Goal: Task Accomplishment & Management: Manage account settings

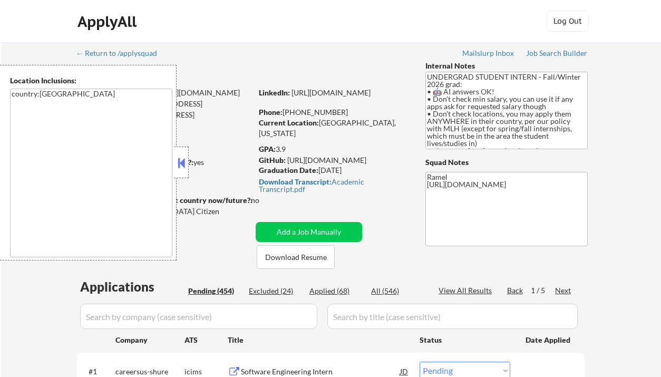
select select ""pending""
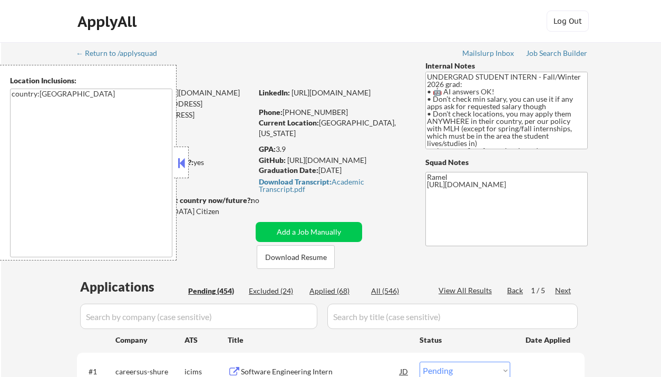
select select ""pending""
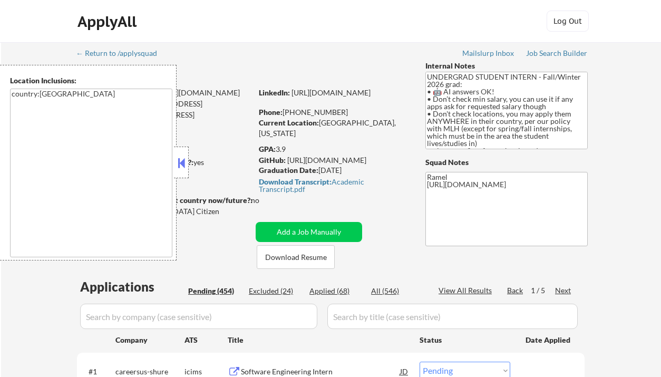
select select ""pending""
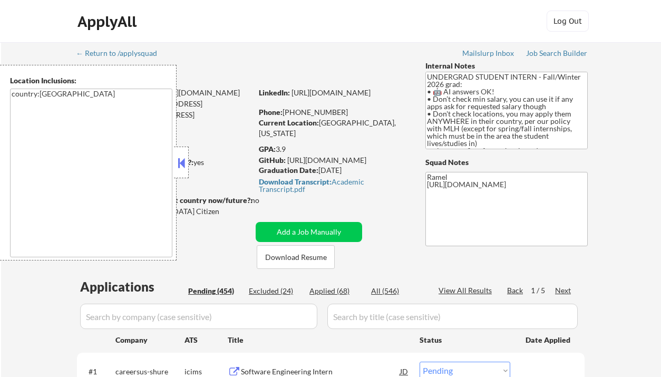
select select ""pending""
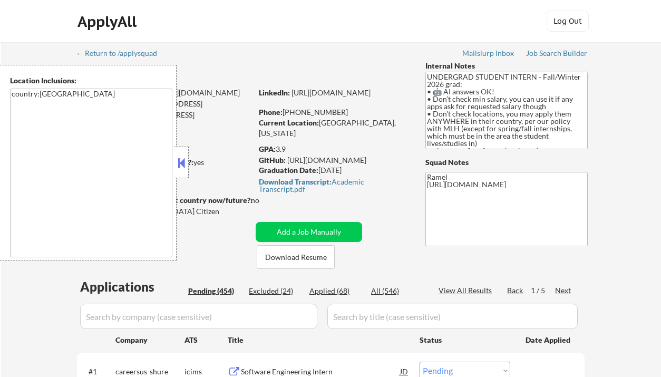
select select ""pending""
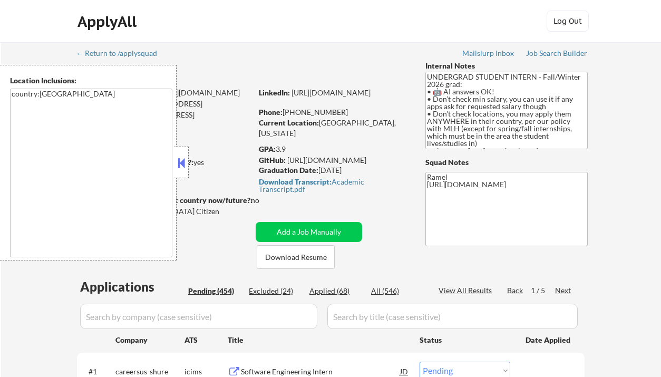
select select ""pending""
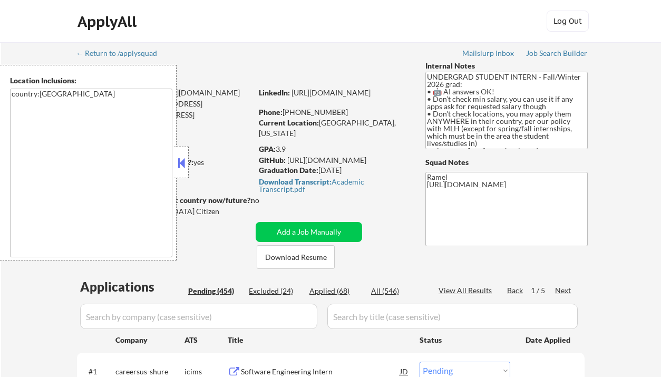
select select ""pending""
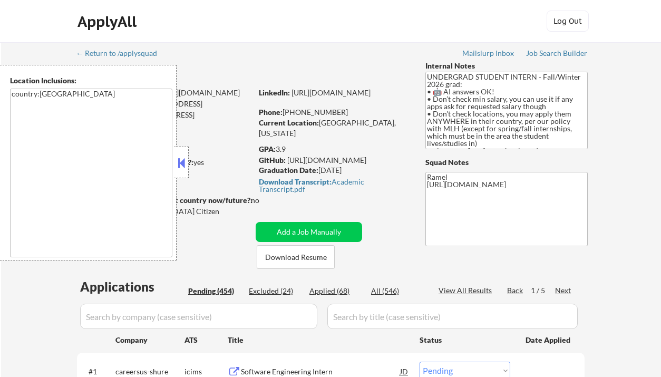
select select ""pending""
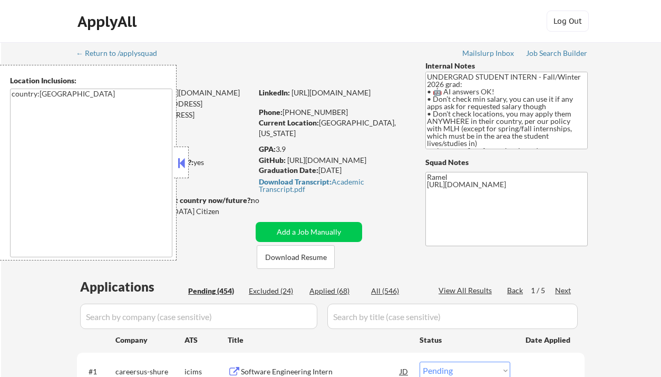
select select ""pending""
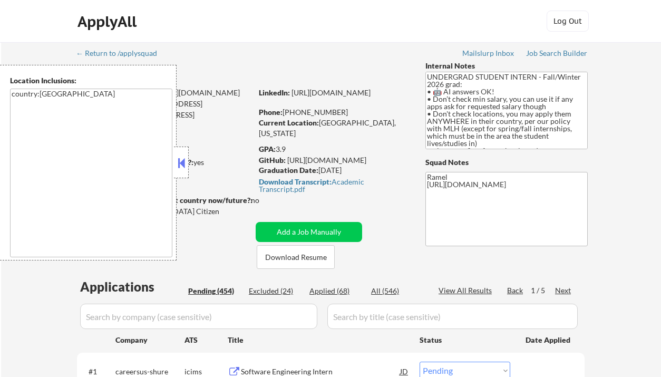
select select ""pending""
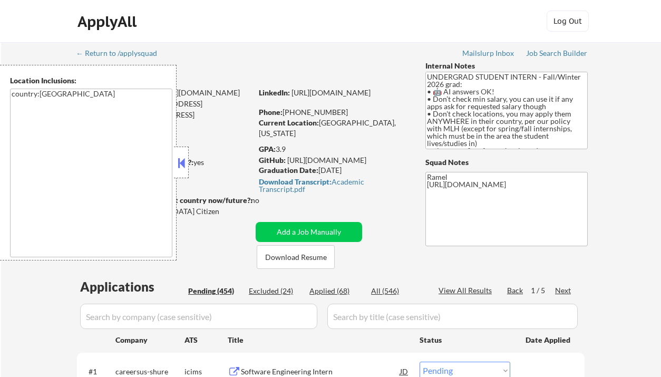
select select ""pending""
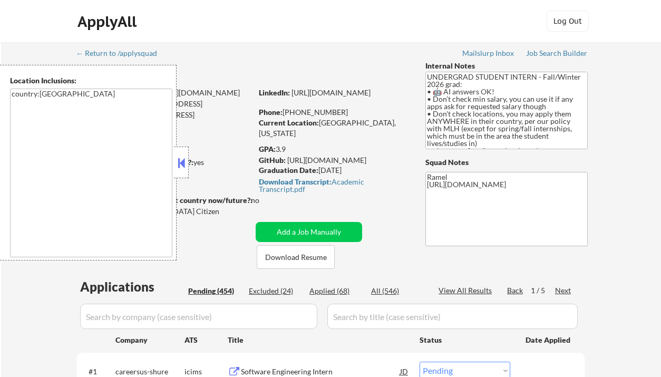
select select ""pending""
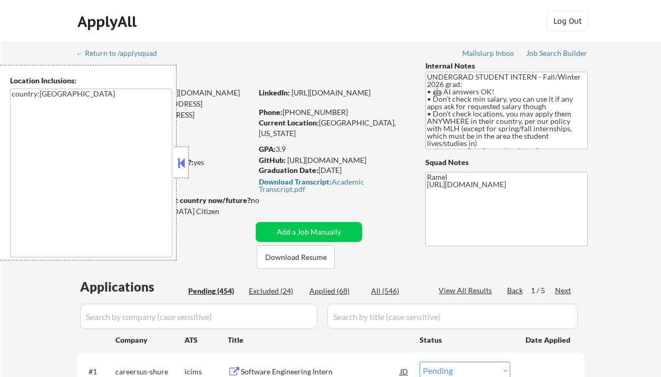
select select ""pending""
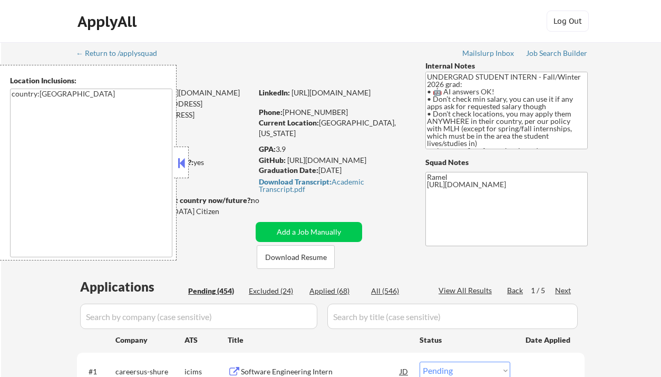
select select ""pending""
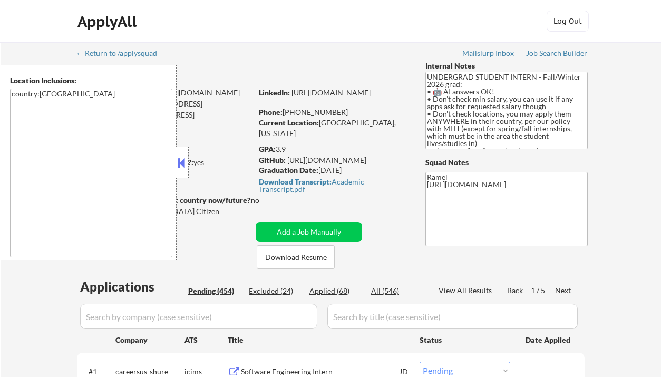
select select ""pending""
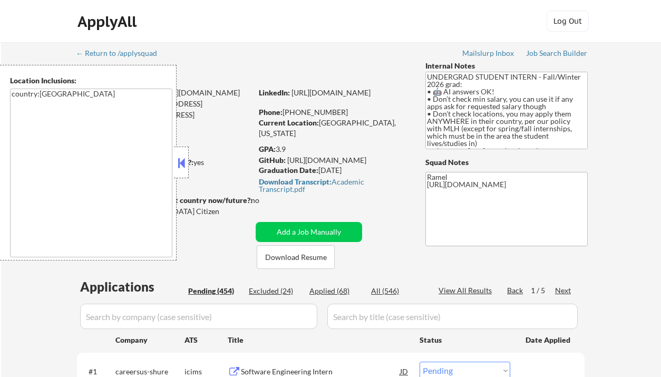
select select ""pending""
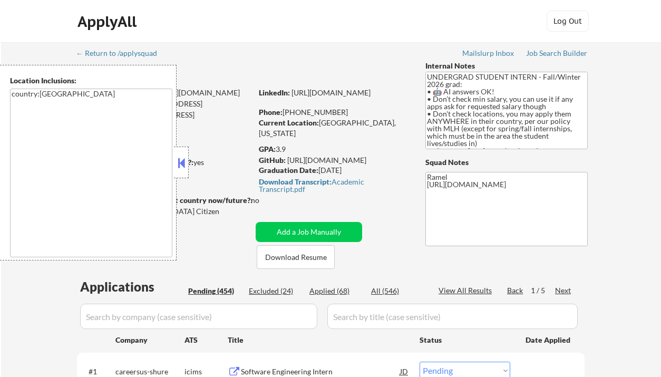
select select ""pending""
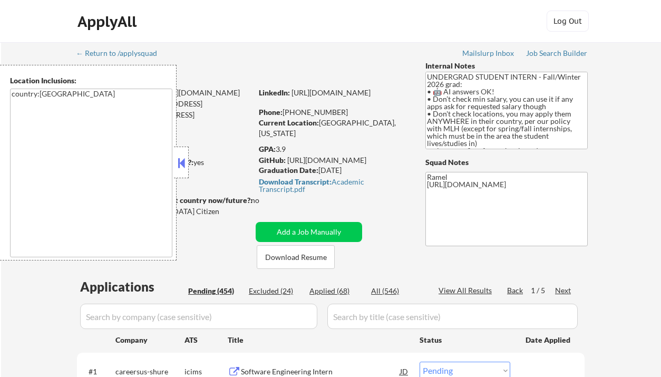
select select ""pending""
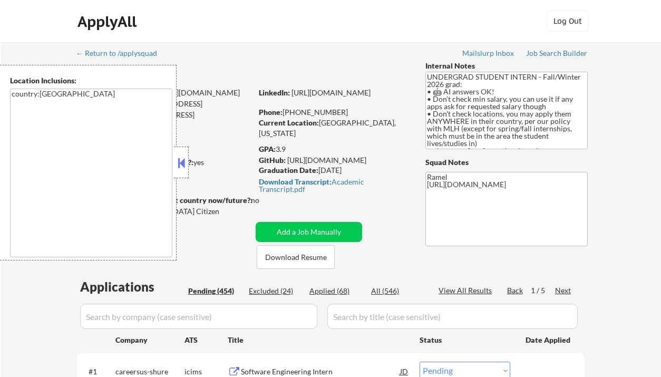
select select ""pending""
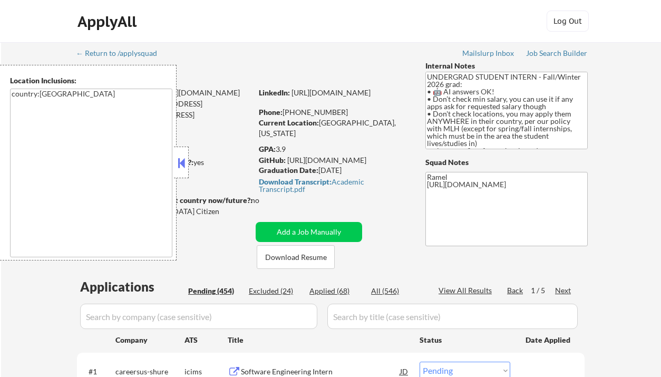
select select ""pending""
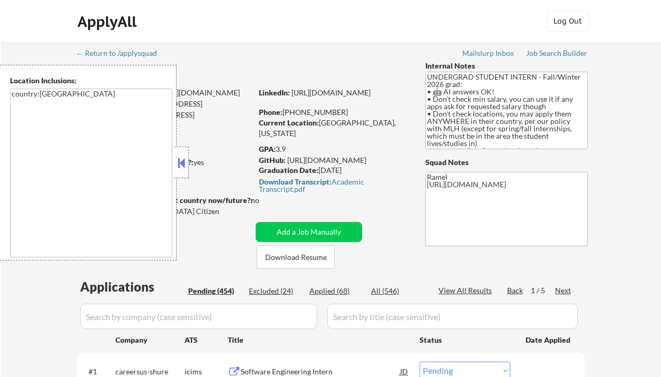
click at [185, 169] on button at bounding box center [182, 163] width 12 height 16
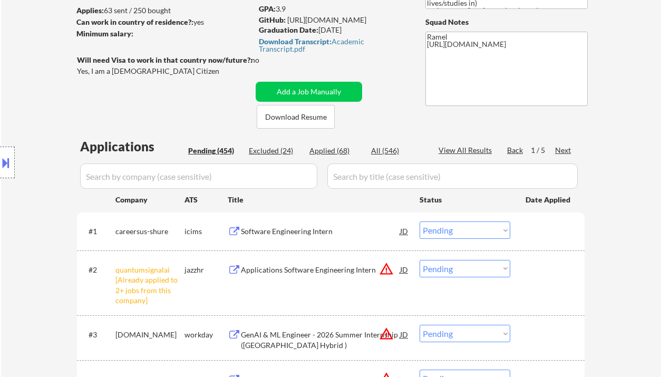
scroll to position [211, 0]
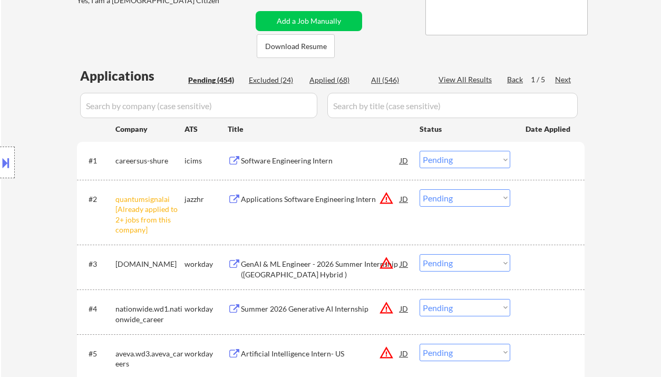
click at [458, 201] on select "Choose an option... Pending Applied Excluded (Questions) Excluded (Expired) Exc…" at bounding box center [465, 197] width 91 height 17
click at [420, 189] on select "Choose an option... Pending Applied Excluded (Questions) Excluded (Expired) Exc…" at bounding box center [465, 197] width 91 height 17
select select ""pending""
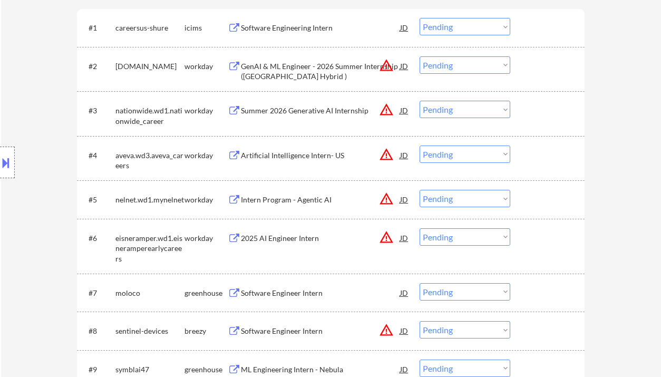
scroll to position [422, 0]
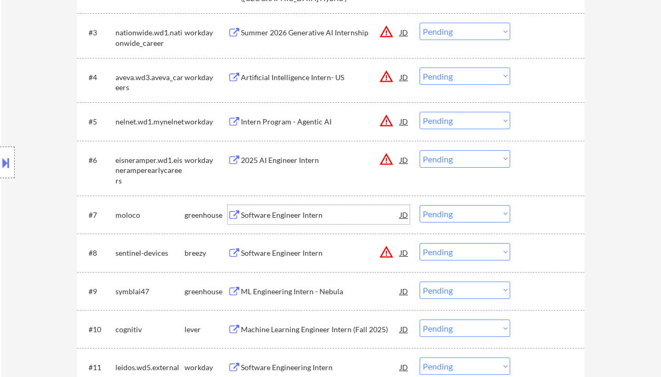
click at [261, 216] on div "Software Engineer Intern" at bounding box center [320, 215] width 159 height 11
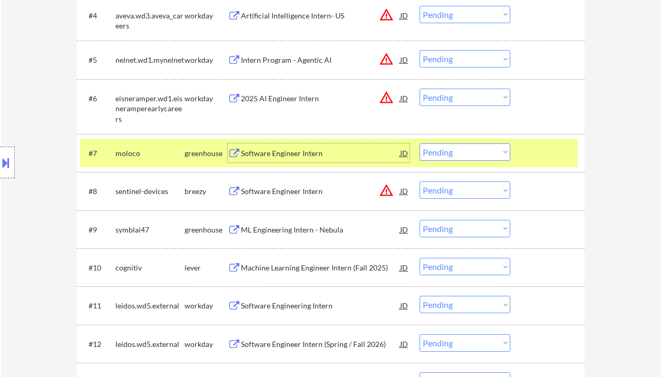
scroll to position [492, 0]
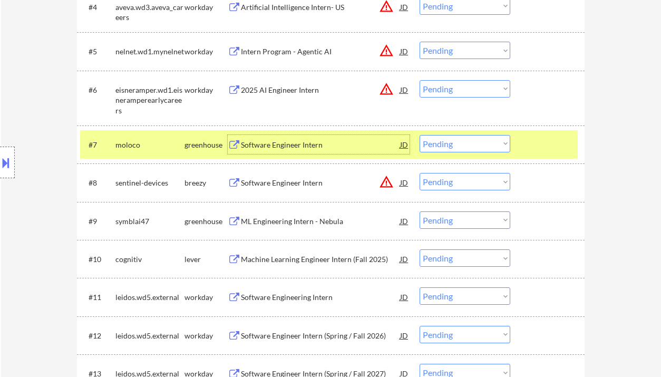
click at [453, 140] on select "Choose an option... Pending Applied Excluded (Questions) Excluded (Expired) Exc…" at bounding box center [465, 143] width 91 height 17
click at [420, 135] on select "Choose an option... Pending Applied Excluded (Questions) Excluded (Expired) Exc…" at bounding box center [465, 143] width 91 height 17
click at [305, 224] on div "ML Engineering Intern - Nebula" at bounding box center [320, 221] width 159 height 11
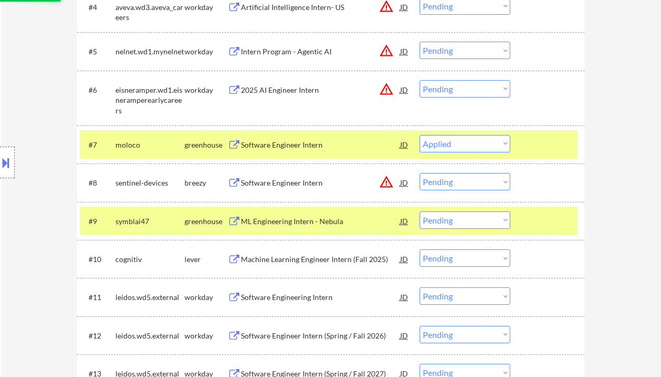
select select ""pending""
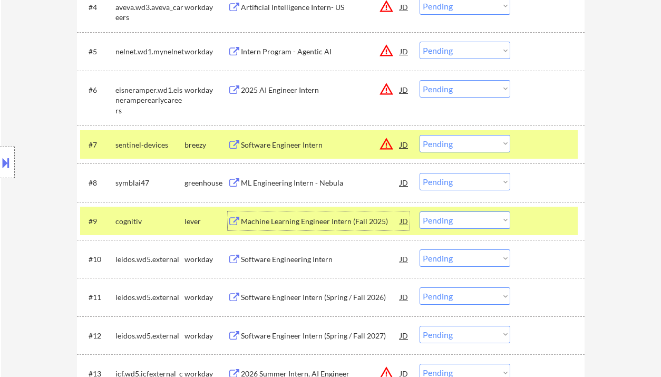
drag, startPoint x: 469, startPoint y: 182, endPoint x: 470, endPoint y: 190, distance: 8.0
click at [469, 182] on select "Choose an option... Pending Applied Excluded (Questions) Excluded (Expired) Exc…" at bounding box center [465, 181] width 91 height 17
click at [420, 173] on select "Choose an option... Pending Applied Excluded (Questions) Excluded (Expired) Exc…" at bounding box center [465, 181] width 91 height 17
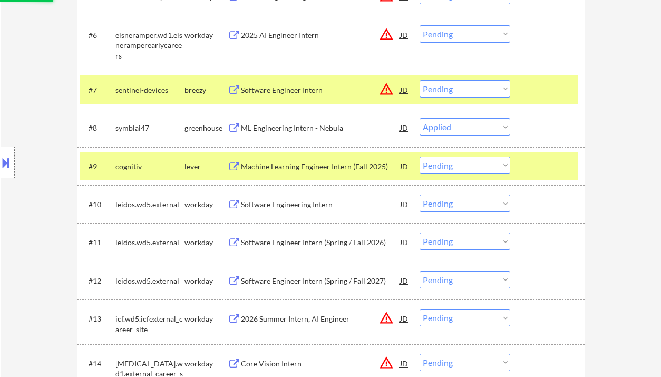
scroll to position [562, 0]
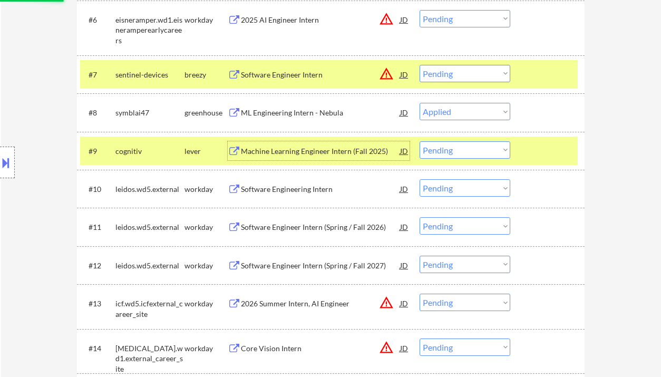
click at [317, 157] on div "Machine Learning Engineer Intern (Fall 2025)" at bounding box center [320, 150] width 159 height 19
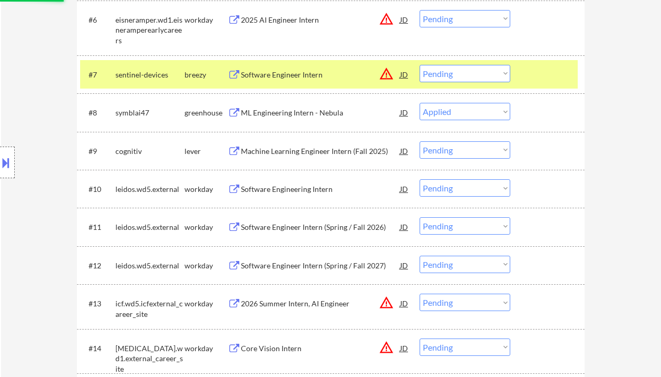
select select ""pending""
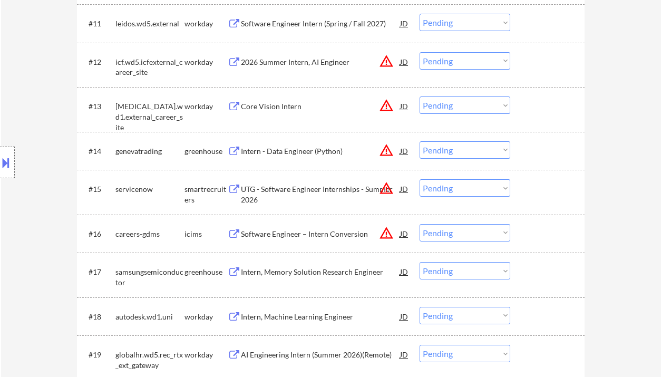
scroll to position [773, 0]
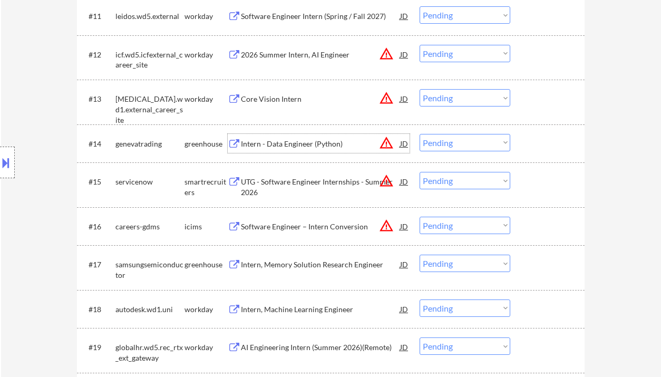
click at [276, 141] on div "Intern - Data Engineer (Python)" at bounding box center [320, 144] width 159 height 11
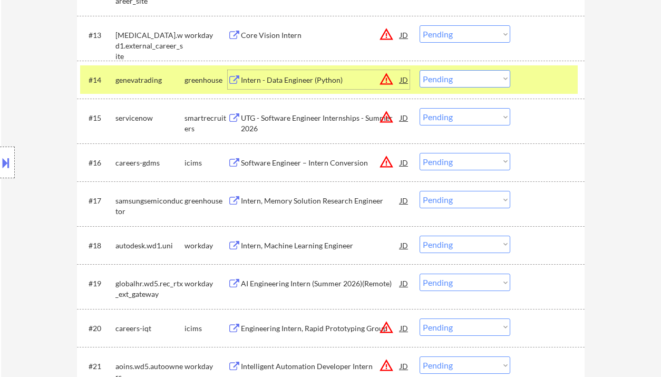
scroll to position [844, 0]
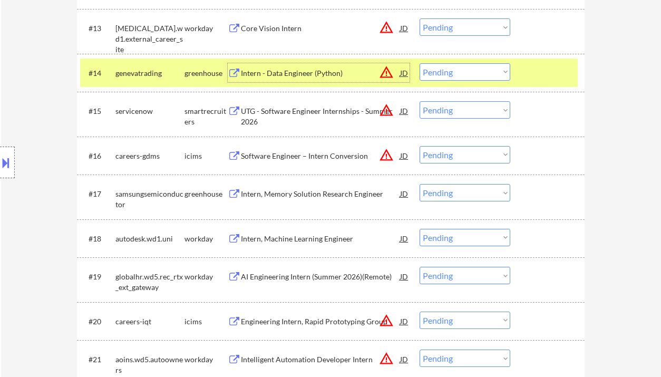
click at [282, 117] on div "UTG - Software Engineer Internships - Summer 2026" at bounding box center [320, 116] width 159 height 21
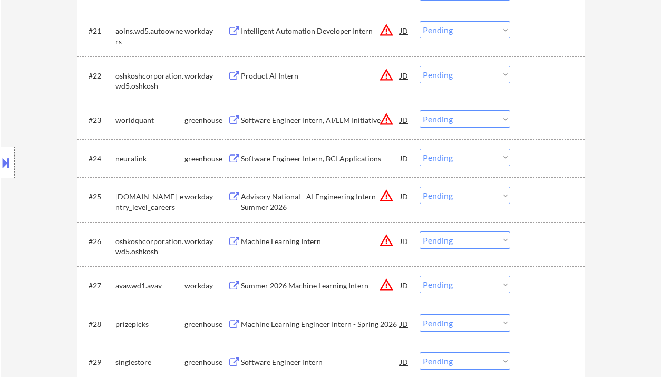
scroll to position [1195, 0]
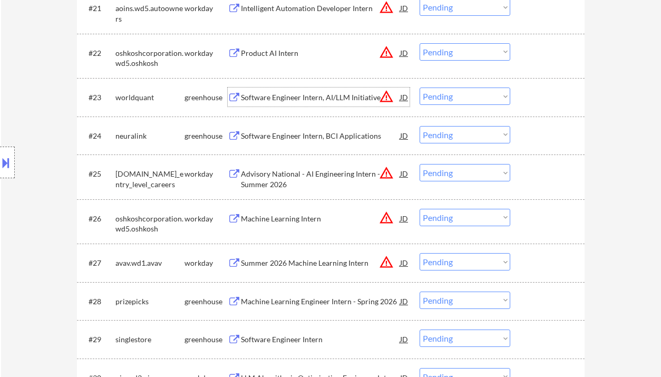
click at [282, 91] on div "Software Engineer Intern, AI/LLM Initiative" at bounding box center [320, 97] width 159 height 19
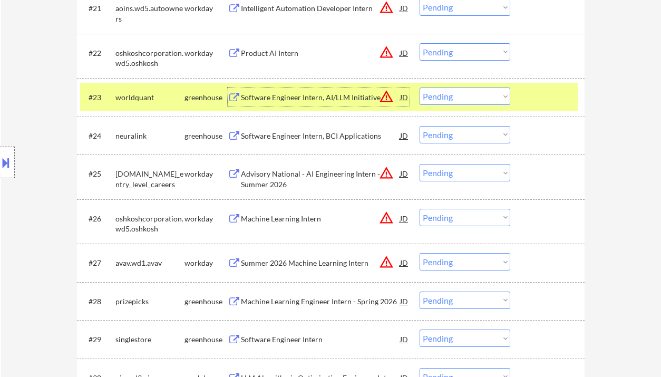
scroll to position [1266, 0]
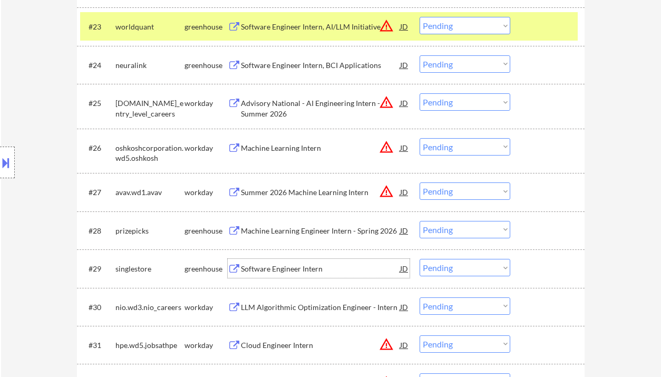
click at [275, 274] on div "Software Engineer Intern" at bounding box center [320, 268] width 159 height 19
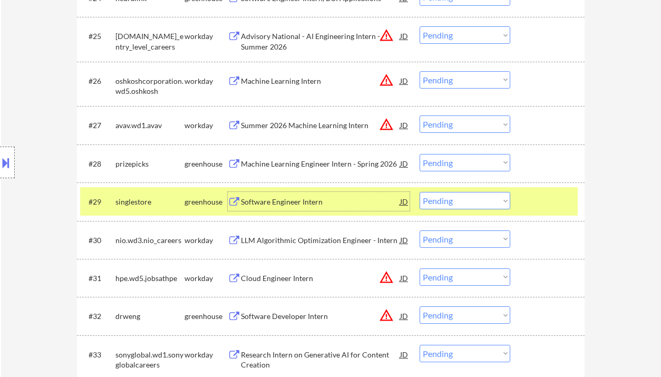
scroll to position [1336, 0]
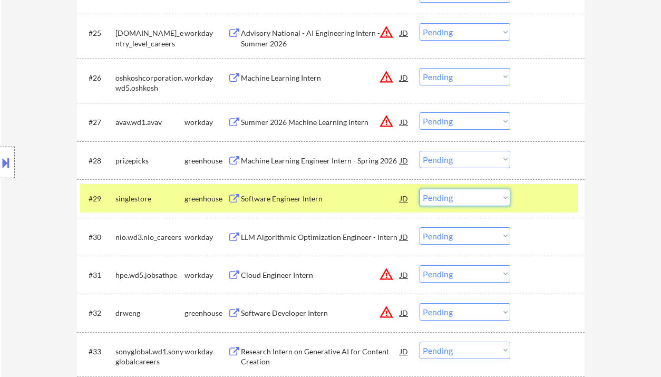
click at [455, 201] on select "Choose an option... Pending Applied Excluded (Questions) Excluded (Expired) Exc…" at bounding box center [465, 197] width 91 height 17
click at [420, 189] on select "Choose an option... Pending Applied Excluded (Questions) Excluded (Expired) Exc…" at bounding box center [465, 197] width 91 height 17
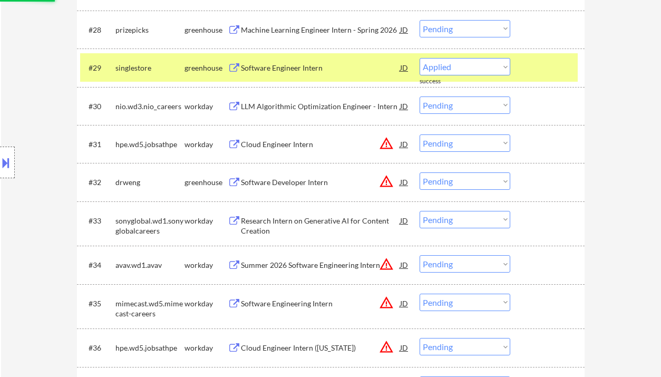
scroll to position [1477, 0]
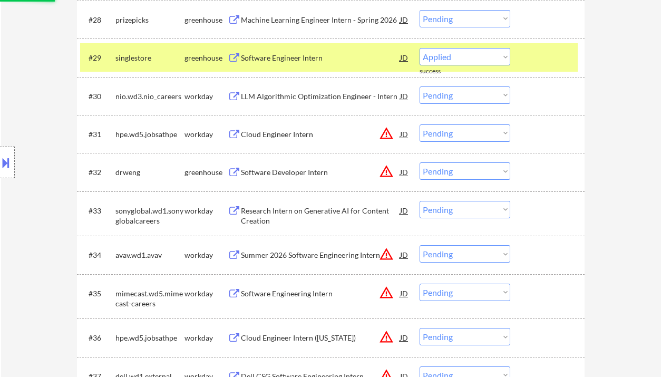
select select ""pending""
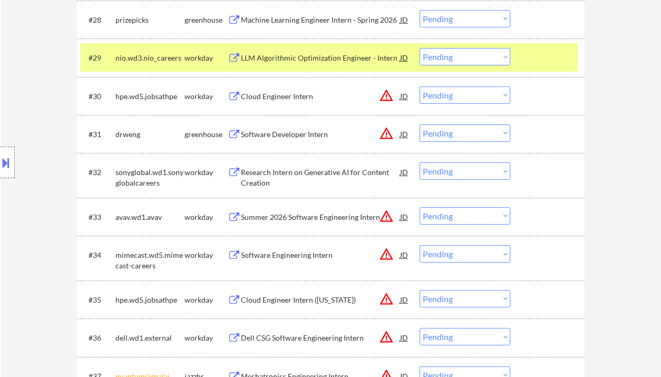
click at [304, 134] on div "Software Developer Intern" at bounding box center [320, 134] width 159 height 11
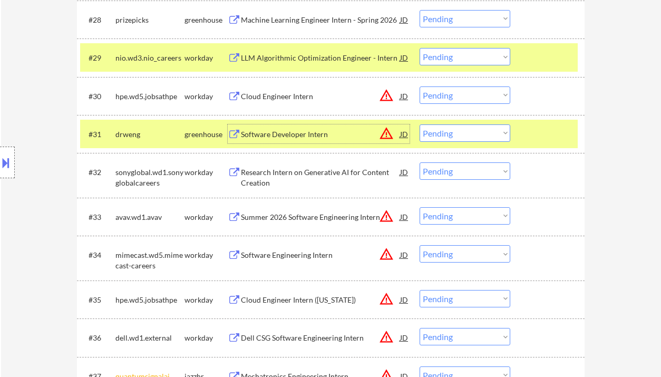
drag, startPoint x: 461, startPoint y: 132, endPoint x: 463, endPoint y: 141, distance: 9.2
click at [461, 132] on select "Choose an option... Pending Applied Excluded (Questions) Excluded (Expired) Exc…" at bounding box center [465, 132] width 91 height 17
click at [420, 124] on select "Choose an option... Pending Applied Excluded (Questions) Excluded (Expired) Exc…" at bounding box center [465, 132] width 91 height 17
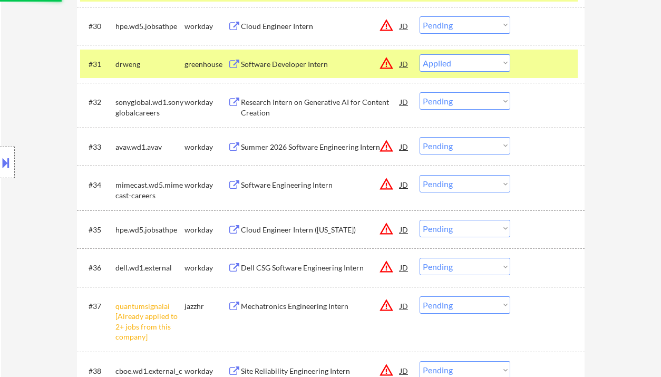
scroll to position [1758, 0]
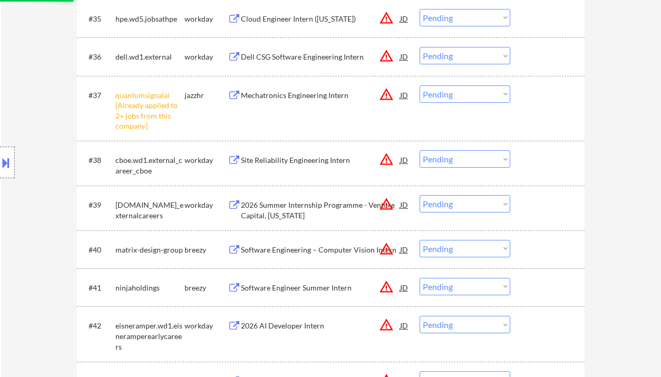
select select ""pending""
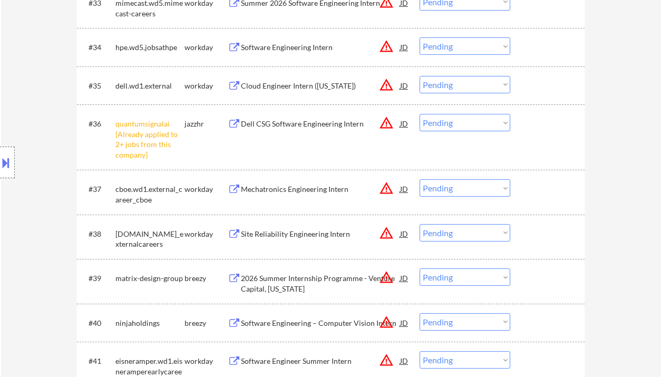
scroll to position [1687, 0]
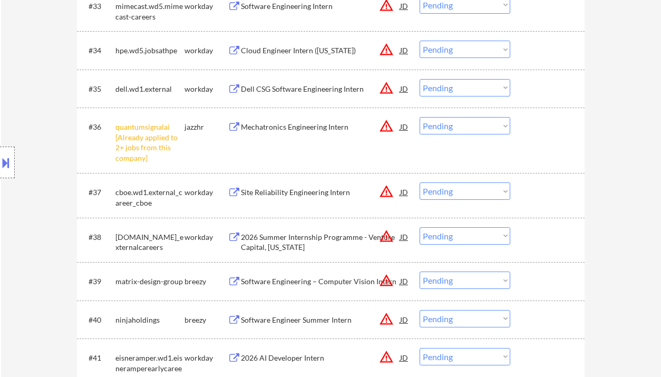
click at [467, 125] on select "Choose an option... Pending Applied Excluded (Questions) Excluded (Expired) Exc…" at bounding box center [465, 125] width 91 height 17
click at [420, 117] on select "Choose an option... Pending Applied Excluded (Questions) Excluded (Expired) Exc…" at bounding box center [465, 125] width 91 height 17
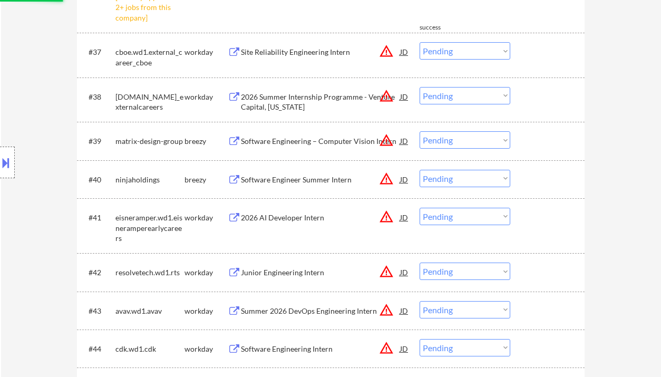
select select ""pending""
click at [300, 138] on div "#39 matrix-design-group breezy Software Engineering – Computer Vision Intern JD…" at bounding box center [331, 141] width 508 height 38
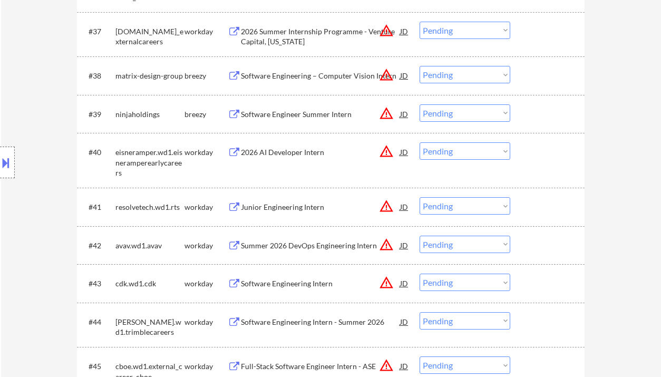
click at [298, 81] on div "Software Engineering – Computer Vision Intern" at bounding box center [320, 75] width 159 height 19
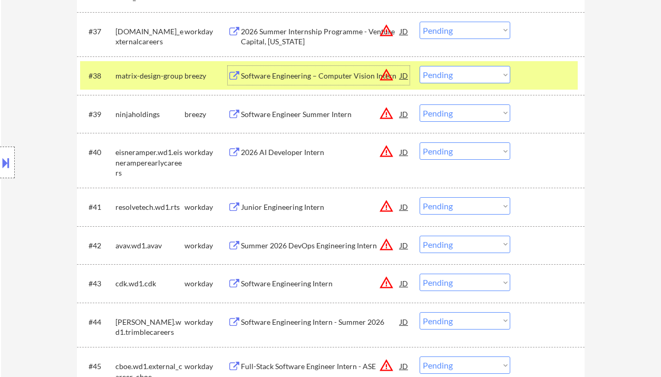
click at [455, 77] on select "Choose an option... Pending Applied Excluded (Questions) Excluded (Expired) Exc…" at bounding box center [465, 74] width 91 height 17
click at [420, 66] on select "Choose an option... Pending Applied Excluded (Questions) Excluded (Expired) Exc…" at bounding box center [465, 74] width 91 height 17
click at [282, 110] on div "Software Engineer Summer Intern" at bounding box center [320, 114] width 159 height 11
select select ""pending""
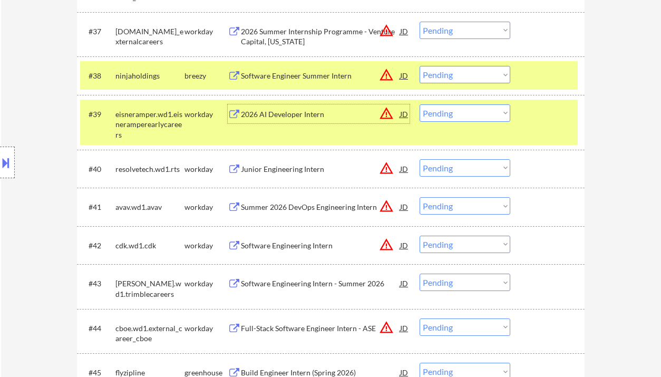
click at [284, 74] on div "Software Engineer Summer Intern" at bounding box center [320, 76] width 159 height 11
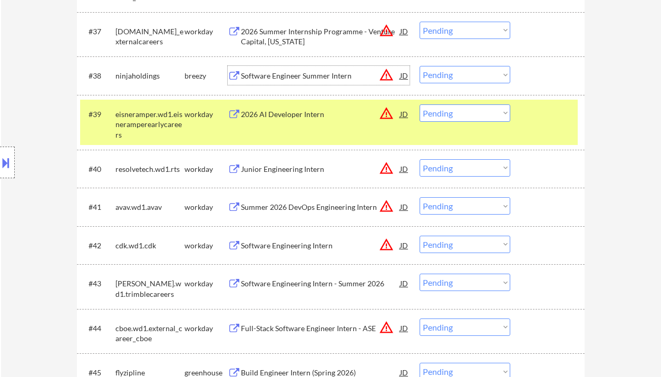
click at [284, 75] on div "Software Engineer Summer Intern" at bounding box center [320, 76] width 159 height 11
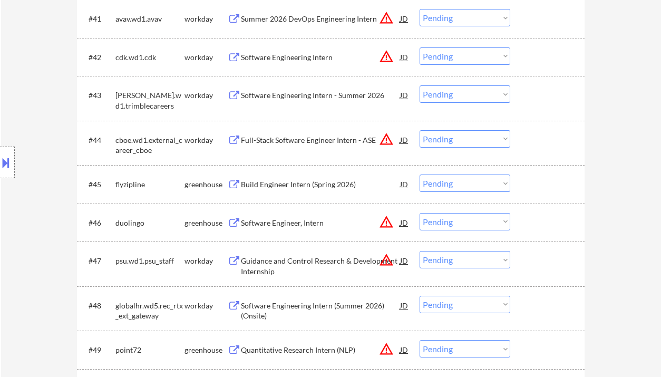
scroll to position [2039, 0]
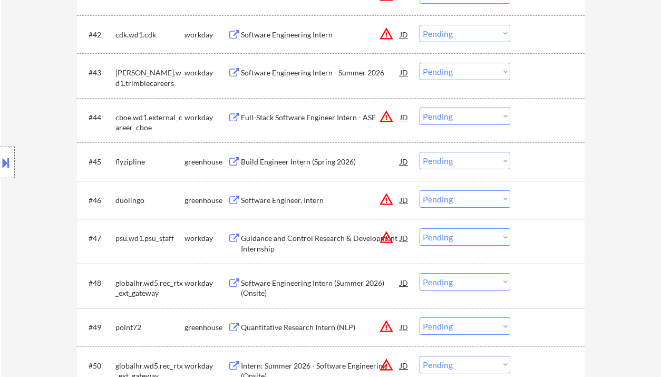
click at [269, 166] on div "Build Engineer Intern (Spring 2026)" at bounding box center [320, 162] width 159 height 11
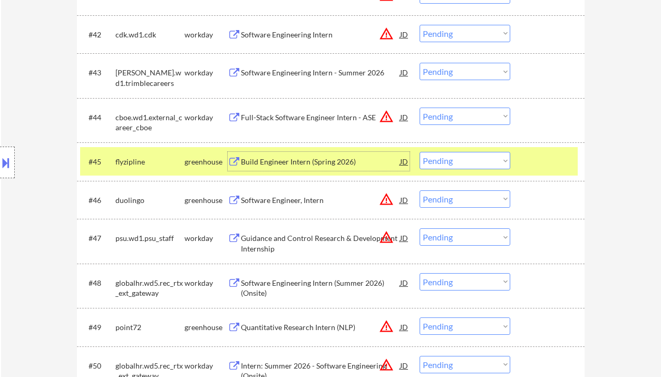
drag, startPoint x: 434, startPoint y: 165, endPoint x: 440, endPoint y: 169, distance: 6.9
click at [434, 165] on select "Choose an option... Pending Applied Excluded (Questions) Excluded (Expired) Exc…" at bounding box center [465, 160] width 91 height 17
click at [420, 152] on select "Choose an option... Pending Applied Excluded (Questions) Excluded (Expired) Exc…" at bounding box center [465, 160] width 91 height 17
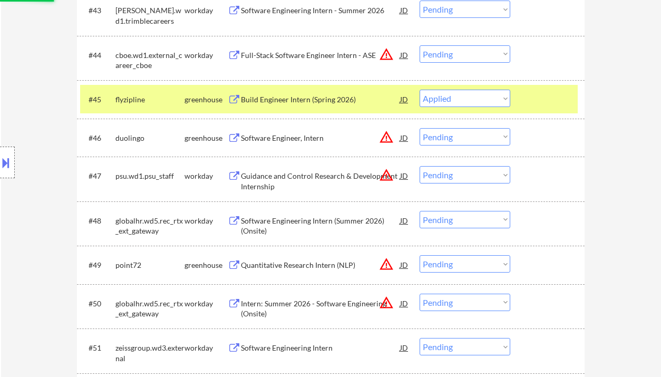
scroll to position [2109, 0]
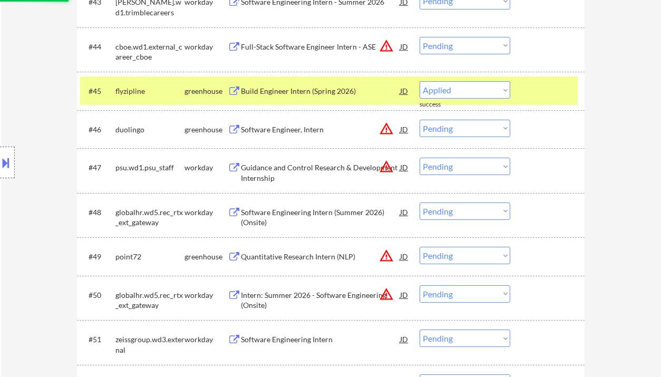
click at [284, 260] on div "Quantitative Research Intern (NLP)" at bounding box center [320, 257] width 159 height 11
select select ""pending""
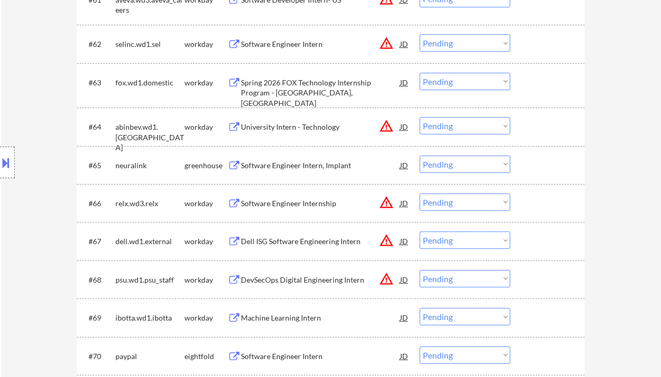
scroll to position [3023, 0]
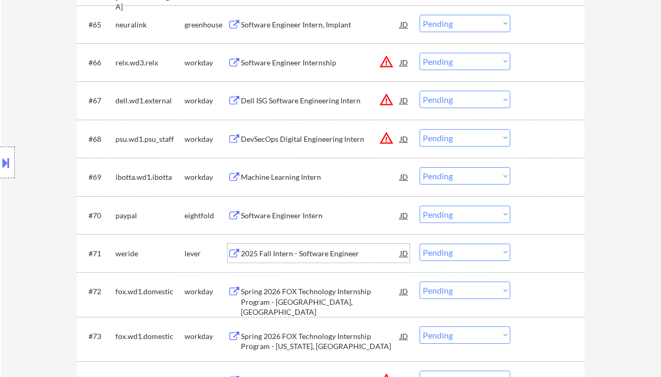
click at [359, 254] on div "2025 Fall Intern - Software Engineer" at bounding box center [320, 253] width 159 height 11
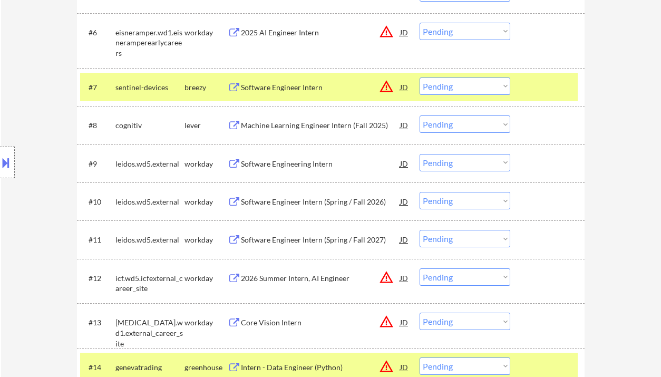
scroll to position [123, 0]
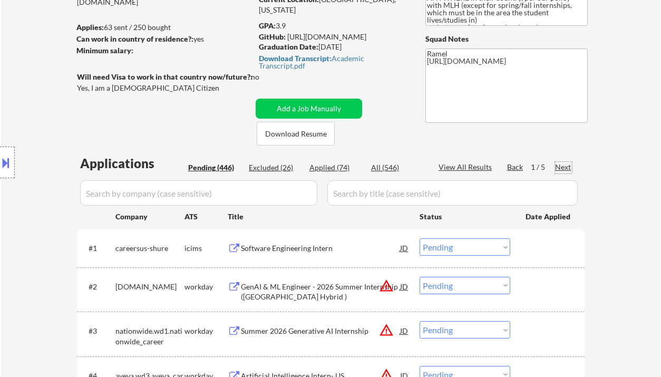
click at [561, 168] on div "Next" at bounding box center [563, 167] width 17 height 11
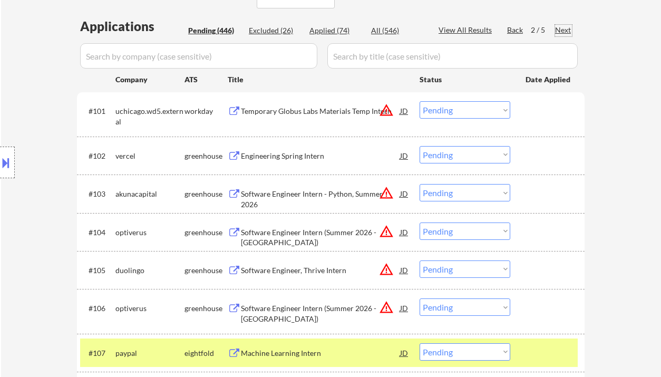
scroll to position [334, 0]
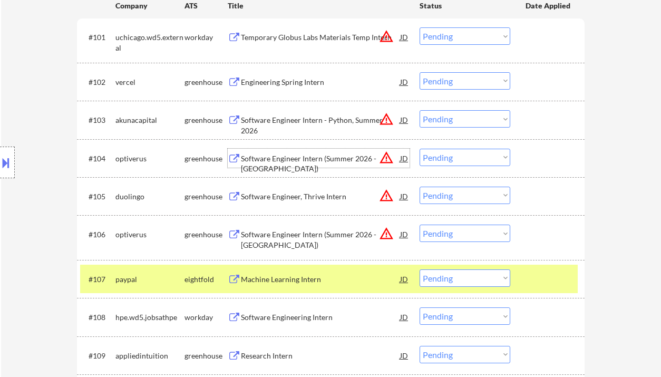
click at [290, 165] on div "Software Engineer Intern (Summer 2026 - [GEOGRAPHIC_DATA])" at bounding box center [320, 158] width 159 height 19
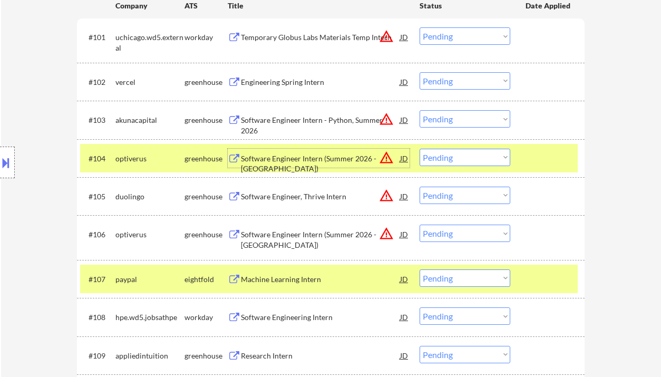
drag, startPoint x: 461, startPoint y: 155, endPoint x: 464, endPoint y: 161, distance: 6.7
click at [461, 155] on select "Choose an option... Pending Applied Excluded (Questions) Excluded (Expired) Exc…" at bounding box center [465, 157] width 91 height 17
click at [420, 149] on select "Choose an option... Pending Applied Excluded (Questions) Excluded (Expired) Exc…" at bounding box center [465, 157] width 91 height 17
select select ""pending""
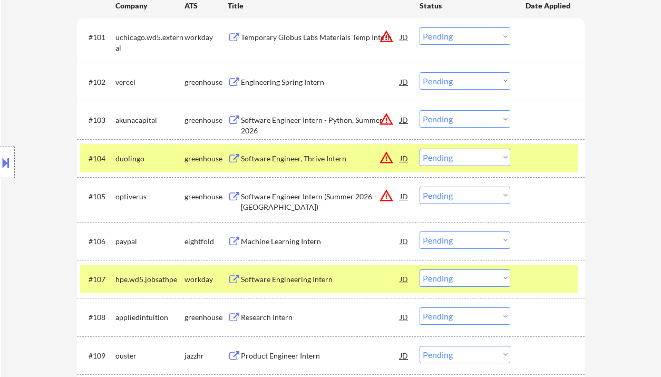
click at [43, 212] on div "Location Inclusions: country:[GEOGRAPHIC_DATA]" at bounding box center [94, 163] width 189 height 196
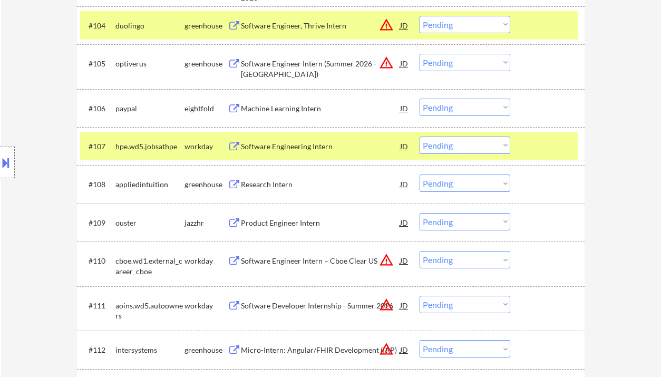
scroll to position [475, 0]
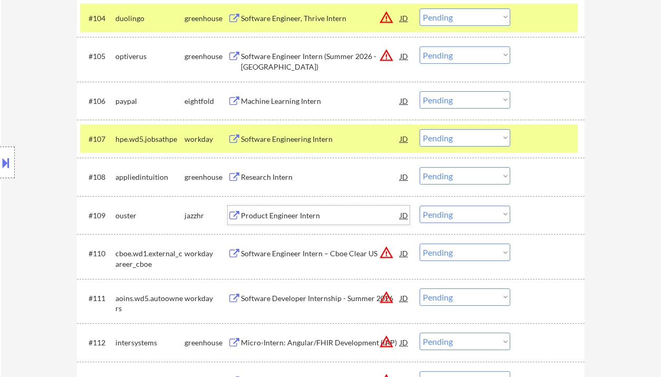
click at [276, 216] on div "Product Engineer Intern" at bounding box center [320, 215] width 159 height 11
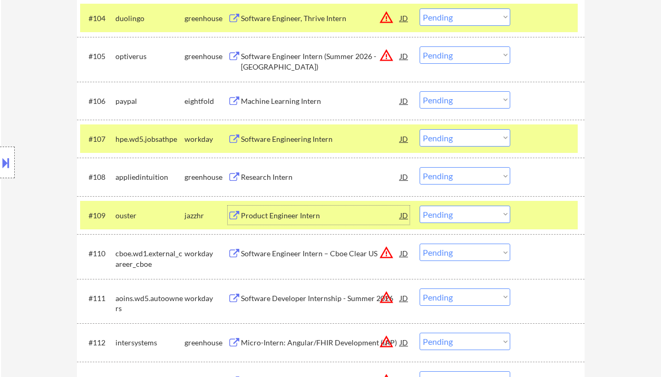
drag, startPoint x: 461, startPoint y: 219, endPoint x: 468, endPoint y: 209, distance: 11.7
click at [461, 219] on select "Choose an option... Pending Applied Excluded (Questions) Excluded (Expired) Exc…" at bounding box center [465, 214] width 91 height 17
click at [420, 206] on select "Choose an option... Pending Applied Excluded (Questions) Excluded (Expired) Exc…" at bounding box center [465, 214] width 91 height 17
select select ""pending""
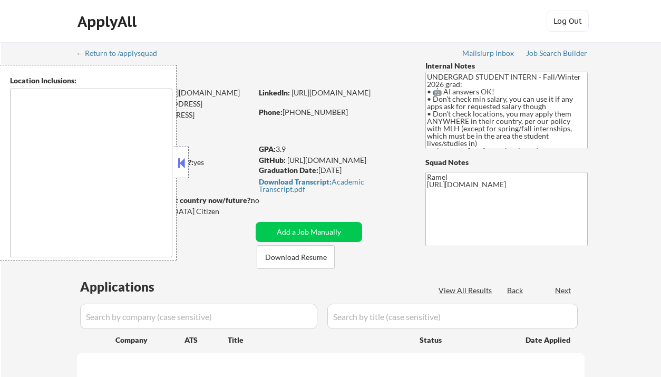
type textarea "country:[GEOGRAPHIC_DATA]"
select select ""pending""
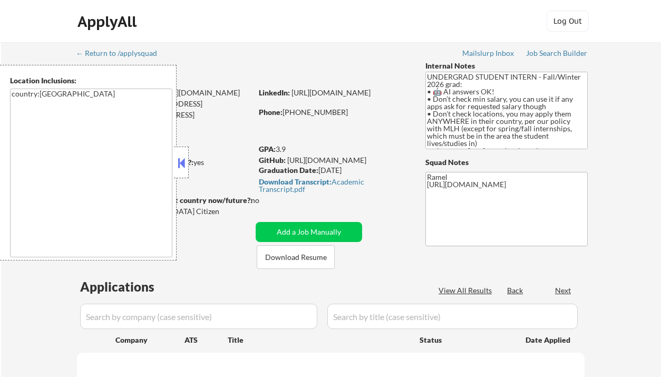
select select ""pending""
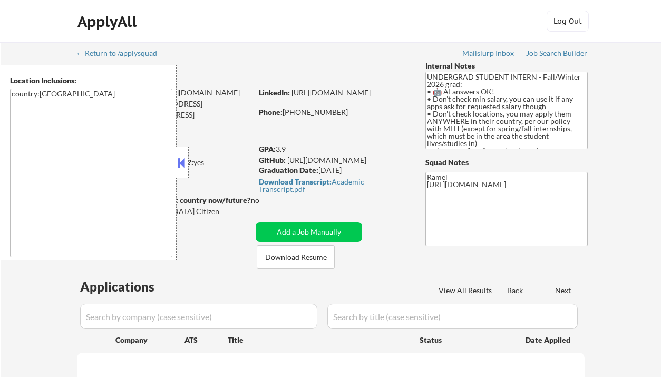
select select ""pending""
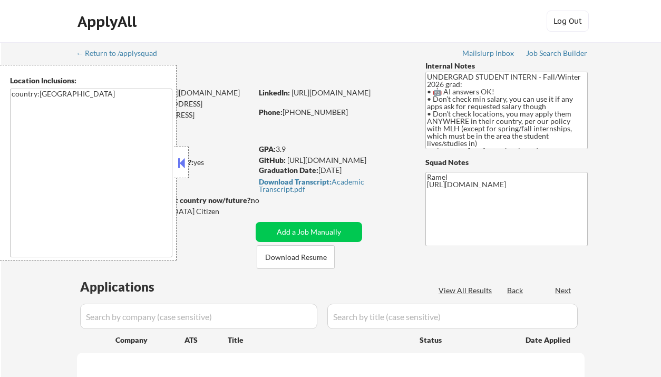
select select ""pending""
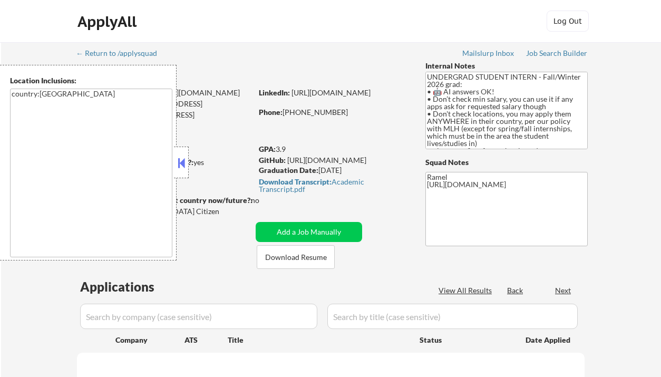
select select ""pending""
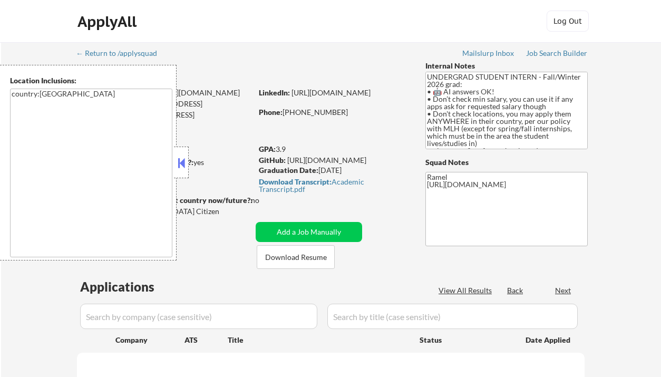
select select ""pending""
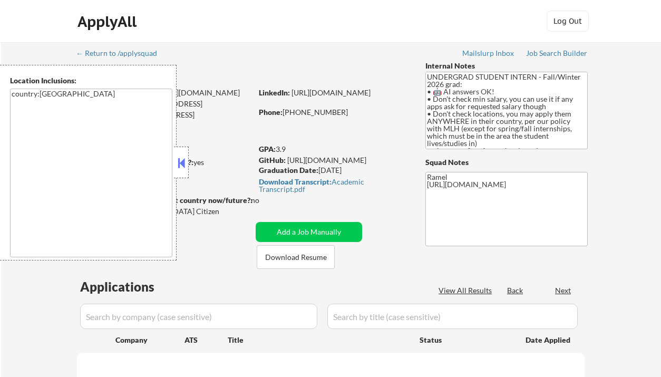
select select ""pending""
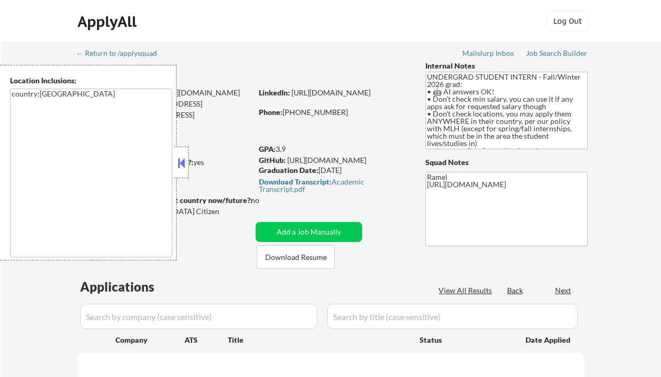
select select ""pending""
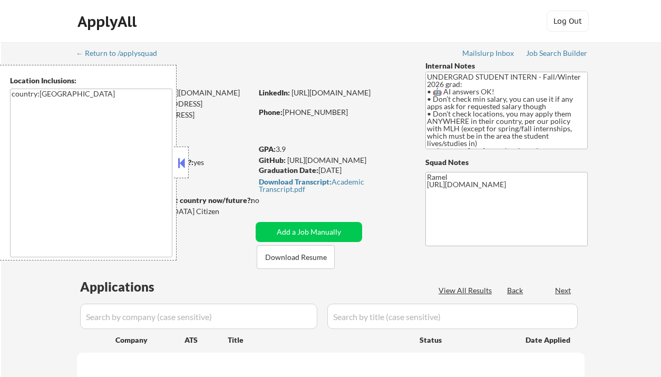
select select ""pending""
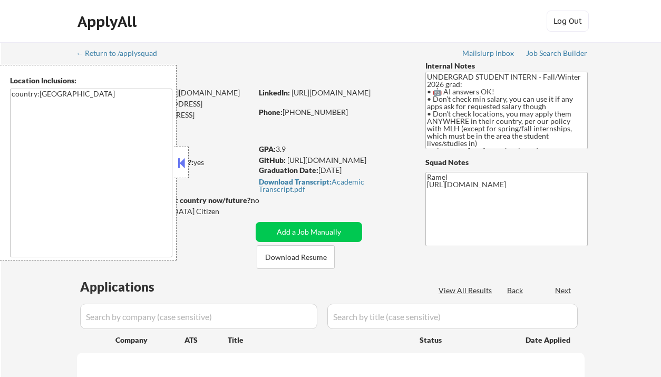
select select ""pending""
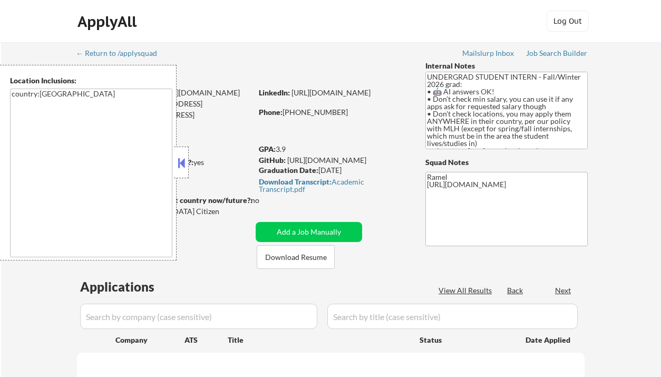
select select ""pending""
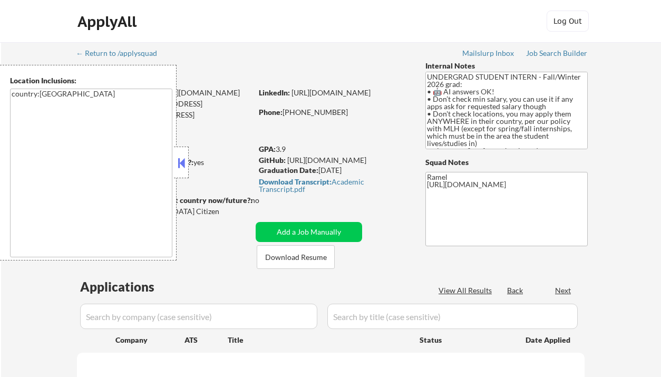
select select ""pending""
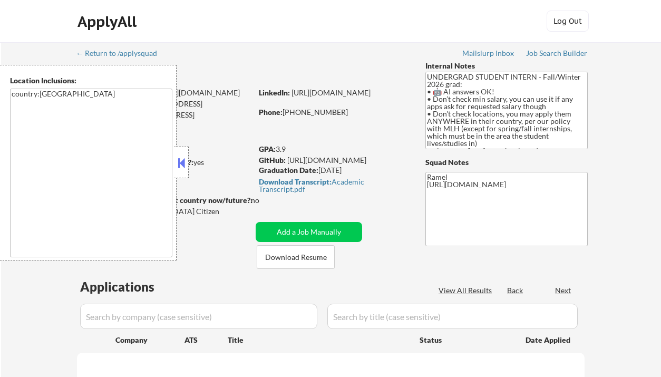
select select ""pending""
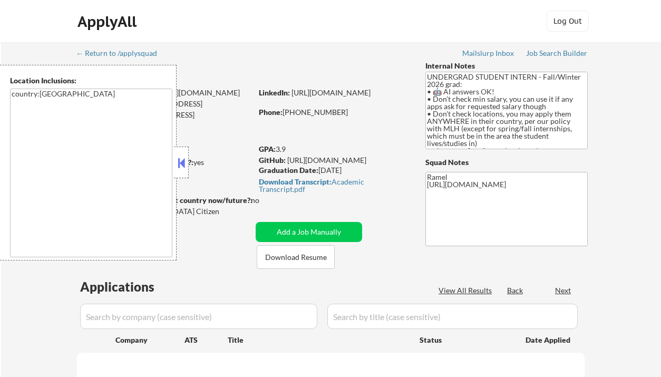
select select ""pending""
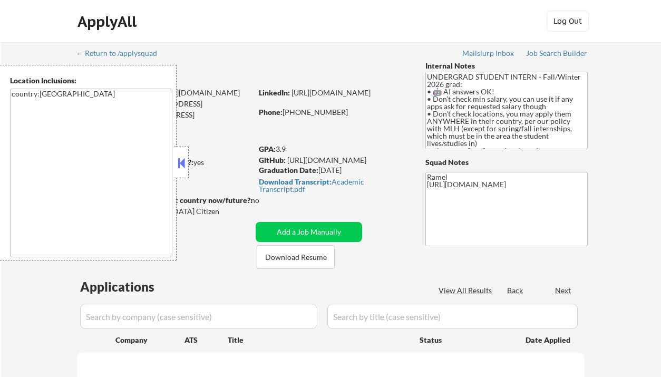
select select ""pending""
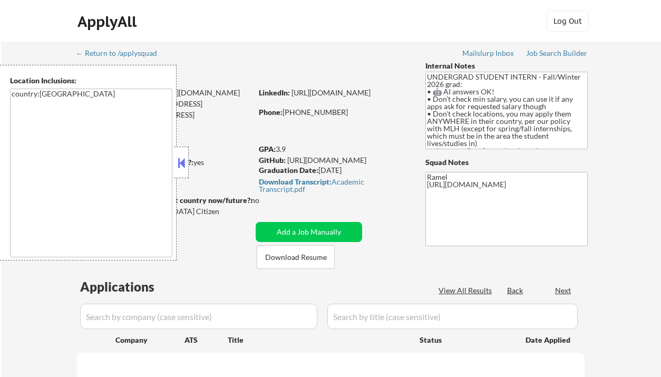
select select ""pending""
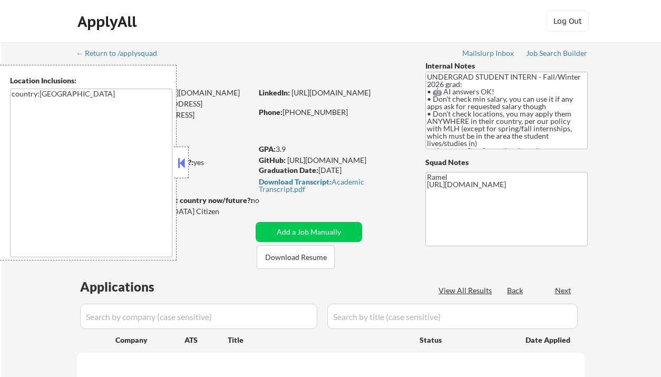
select select ""pending""
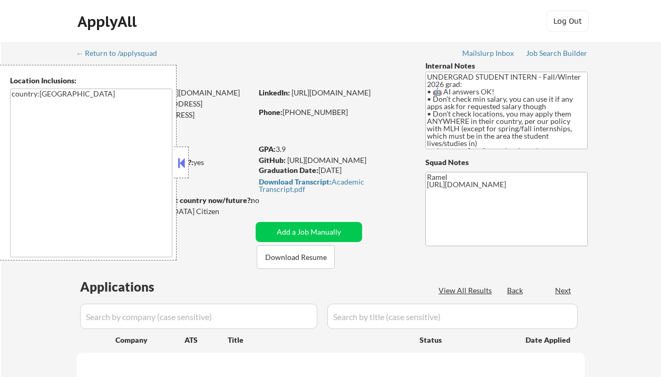
select select ""pending""
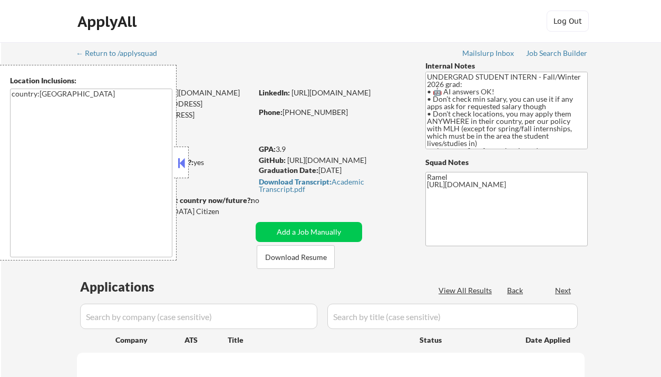
select select ""pending""
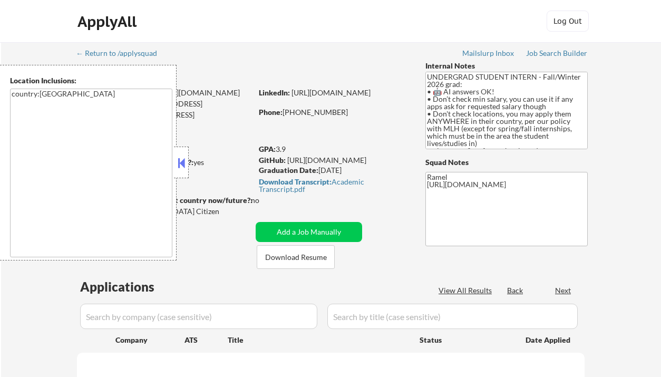
select select ""pending""
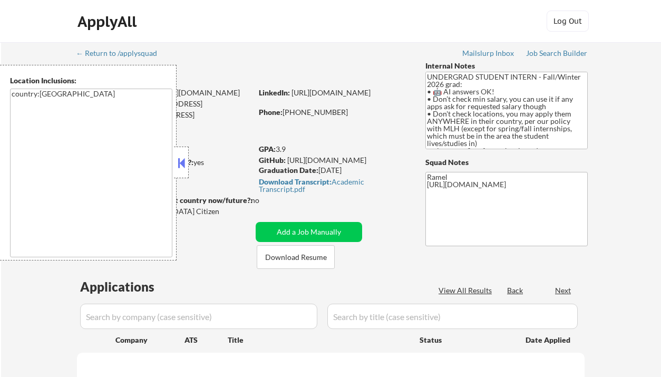
select select ""pending""
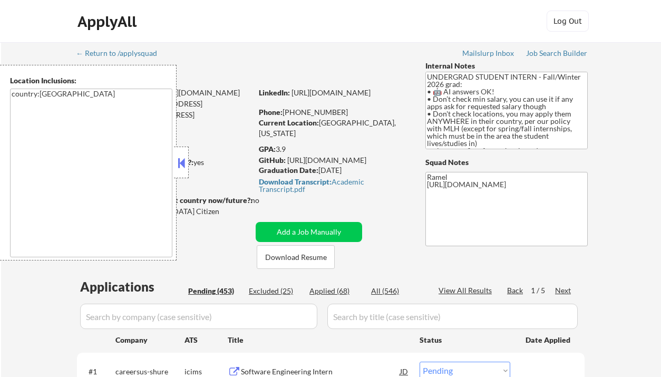
click at [344, 292] on div "Applied (68)" at bounding box center [336, 291] width 53 height 11
click at [475, 293] on div "View All Results" at bounding box center [467, 290] width 56 height 11
select select ""applied""
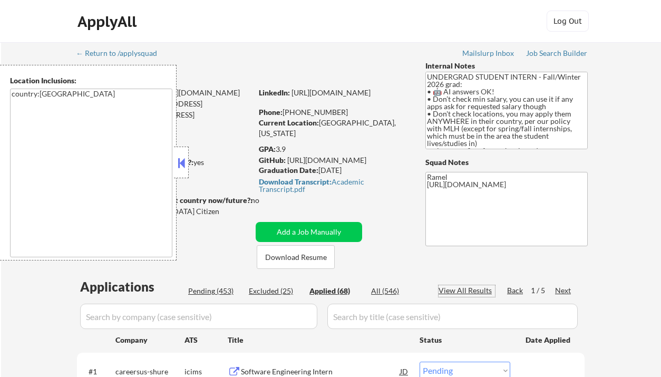
select select ""applied""
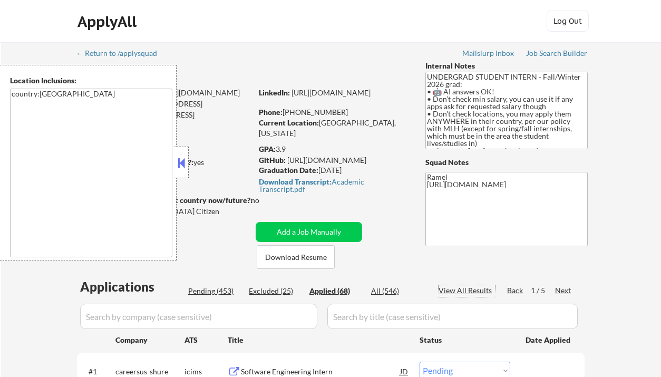
select select ""applied""
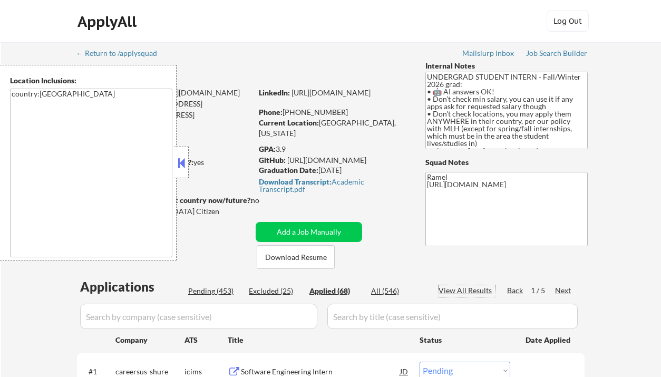
select select ""applied""
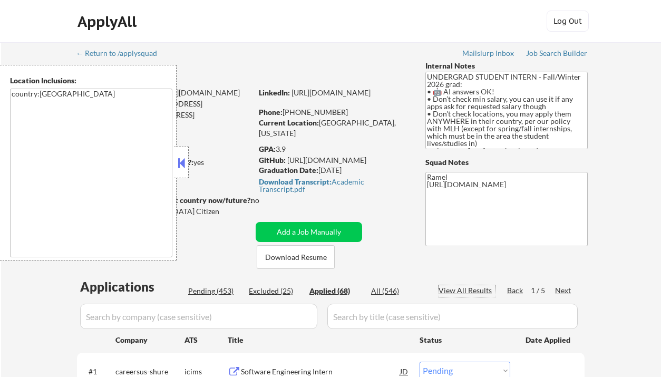
select select ""applied""
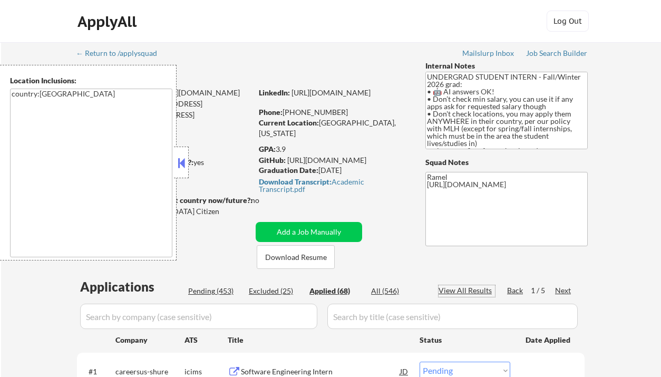
select select ""applied""
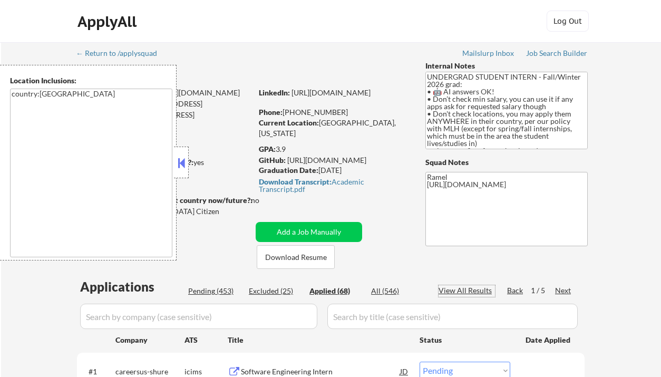
select select ""applied""
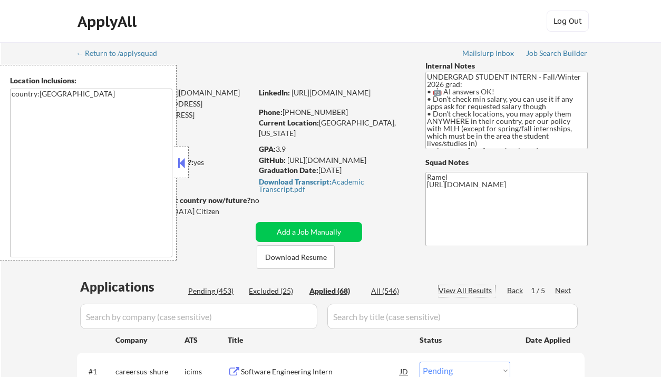
select select ""applied""
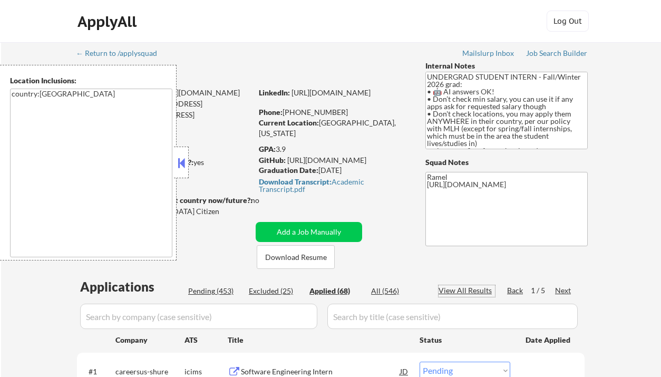
select select ""applied""
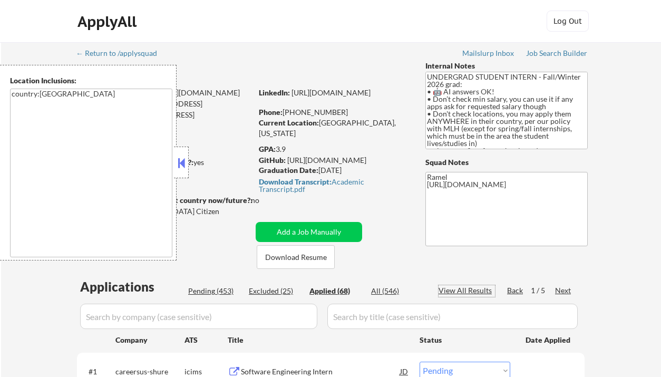
select select ""applied""
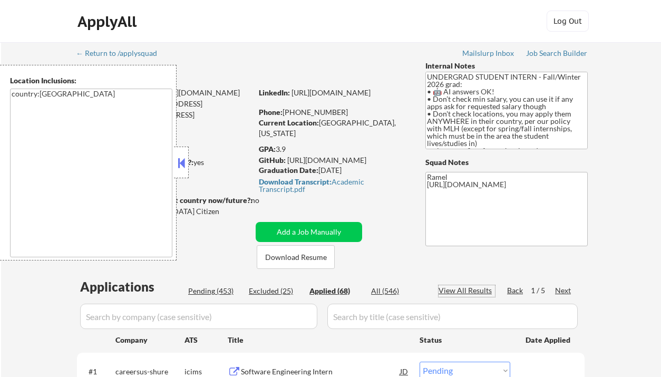
select select ""applied""
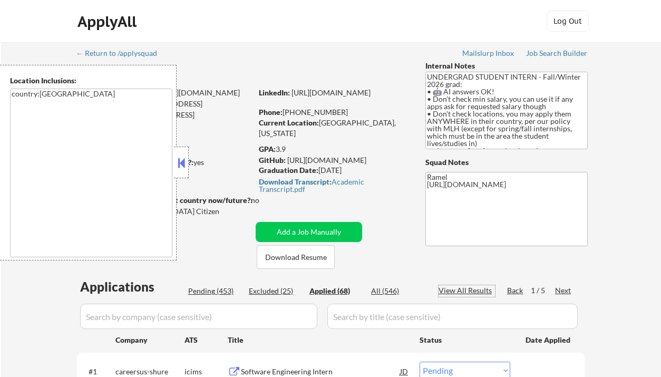
select select ""applied""
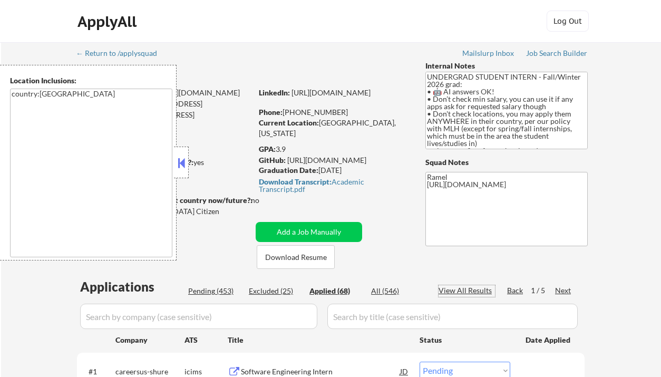
select select ""applied""
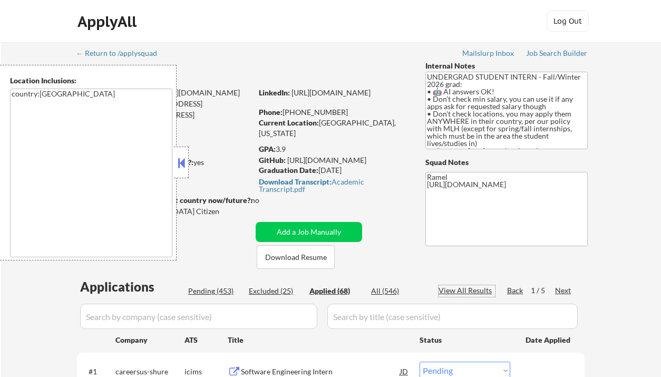
select select ""applied""
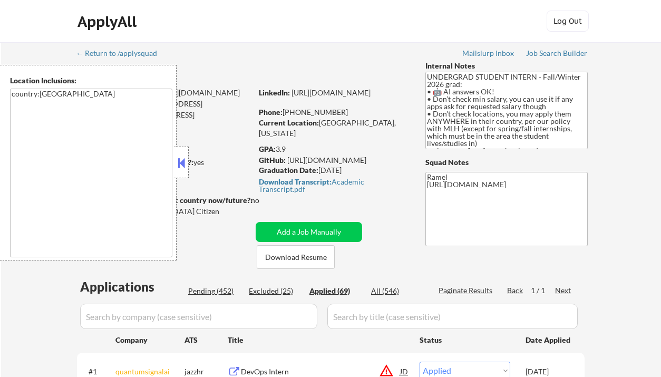
select select ""applied""
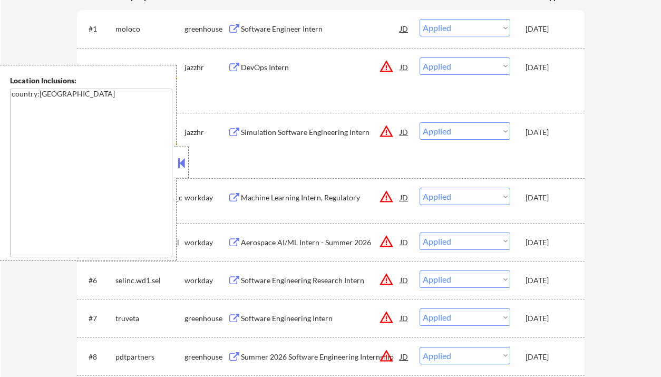
scroll to position [422, 0]
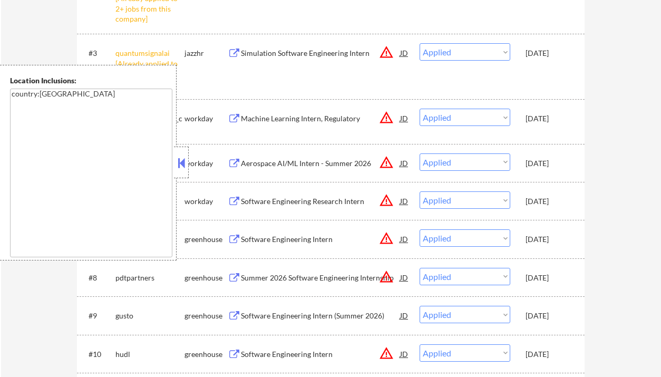
select select ""applied""
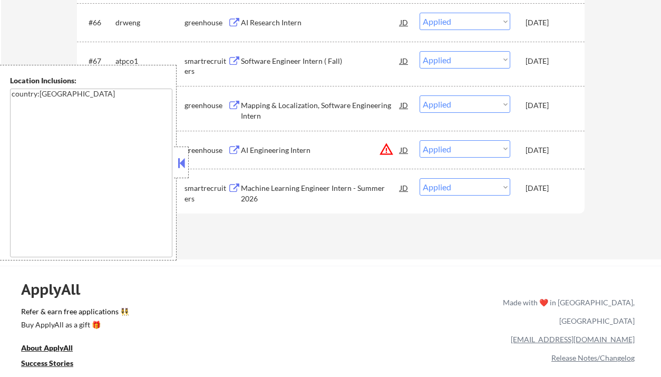
click at [185, 160] on button at bounding box center [182, 163] width 12 height 16
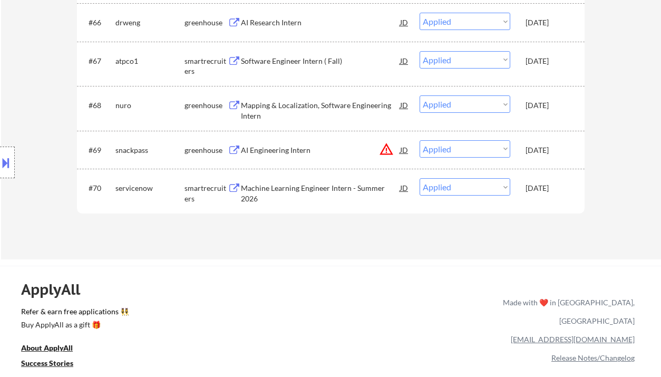
select select ""applied""
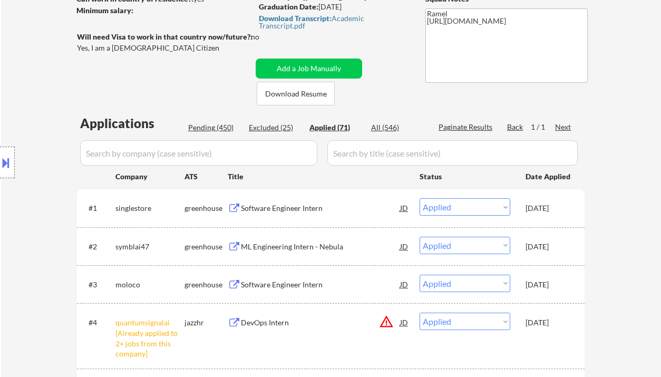
scroll to position [175, 0]
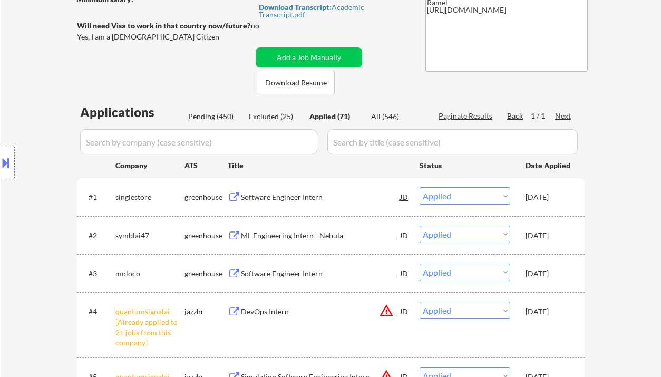
select select ""applied""
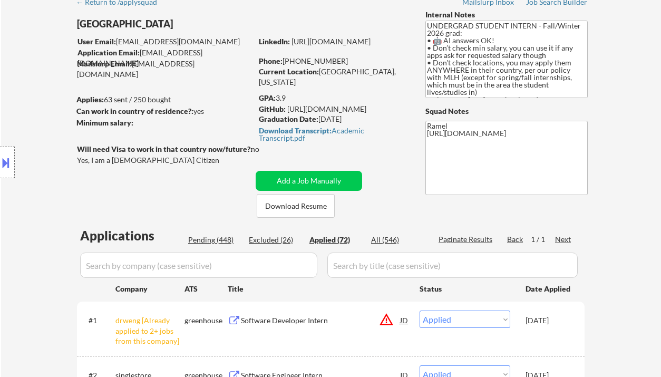
scroll to position [34, 0]
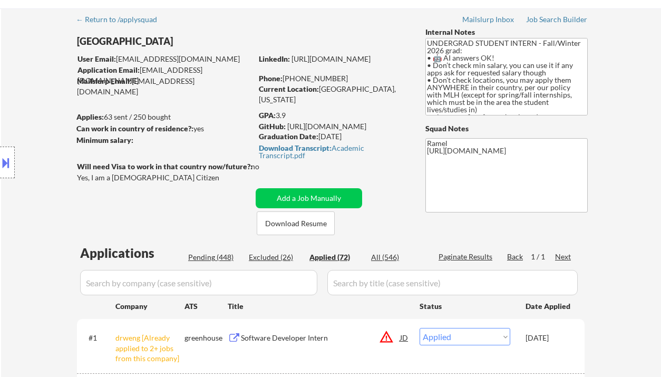
drag, startPoint x: 344, startPoint y: 78, endPoint x: 290, endPoint y: 78, distance: 54.3
click at [290, 78] on div "Phone: +1 (347) 834-7434" at bounding box center [333, 78] width 149 height 11
copy div "1 (347) 834-7434"
select select ""applied""
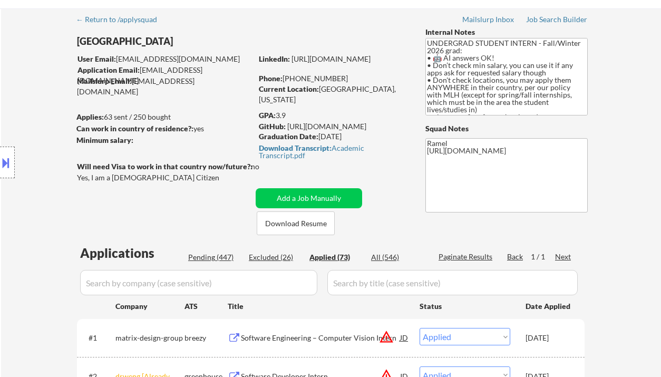
select select ""applied""
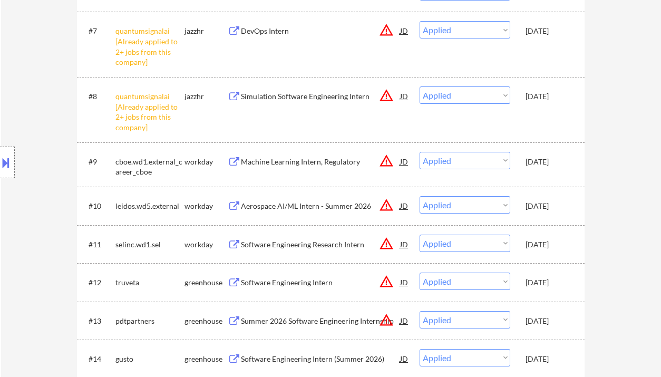
scroll to position [596, 0]
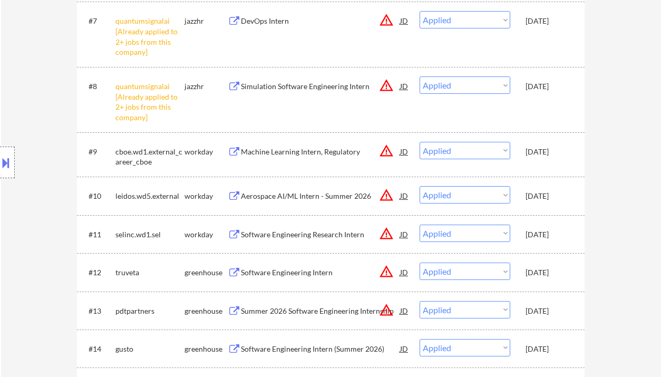
select select ""applied""
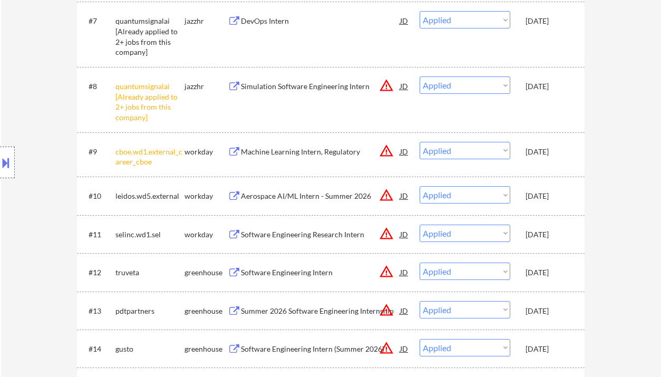
select select ""applied""
